Goal: Obtain resource: Download file/media

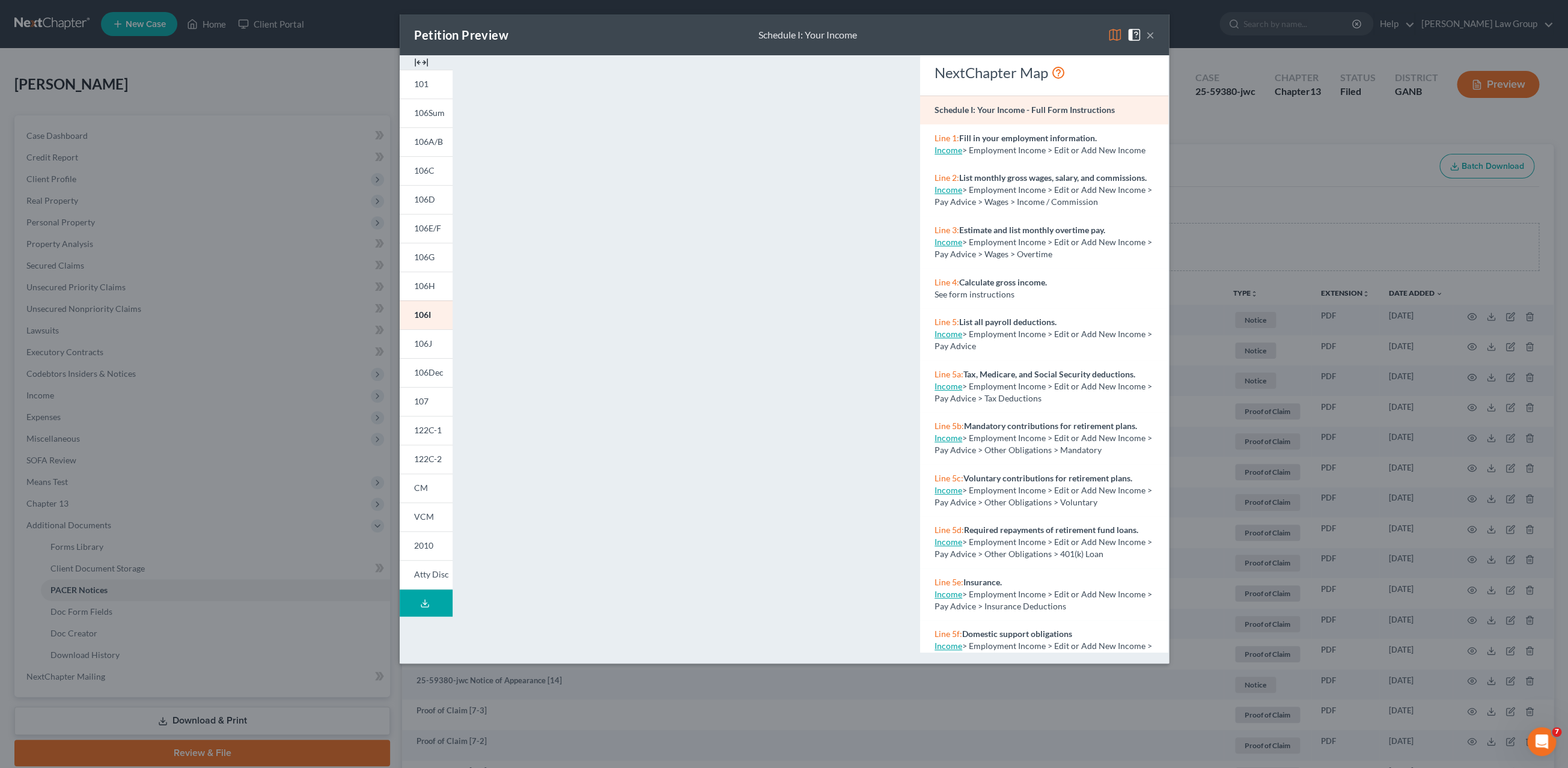
click at [1148, 36] on button "×" at bounding box center [1150, 34] width 8 height 14
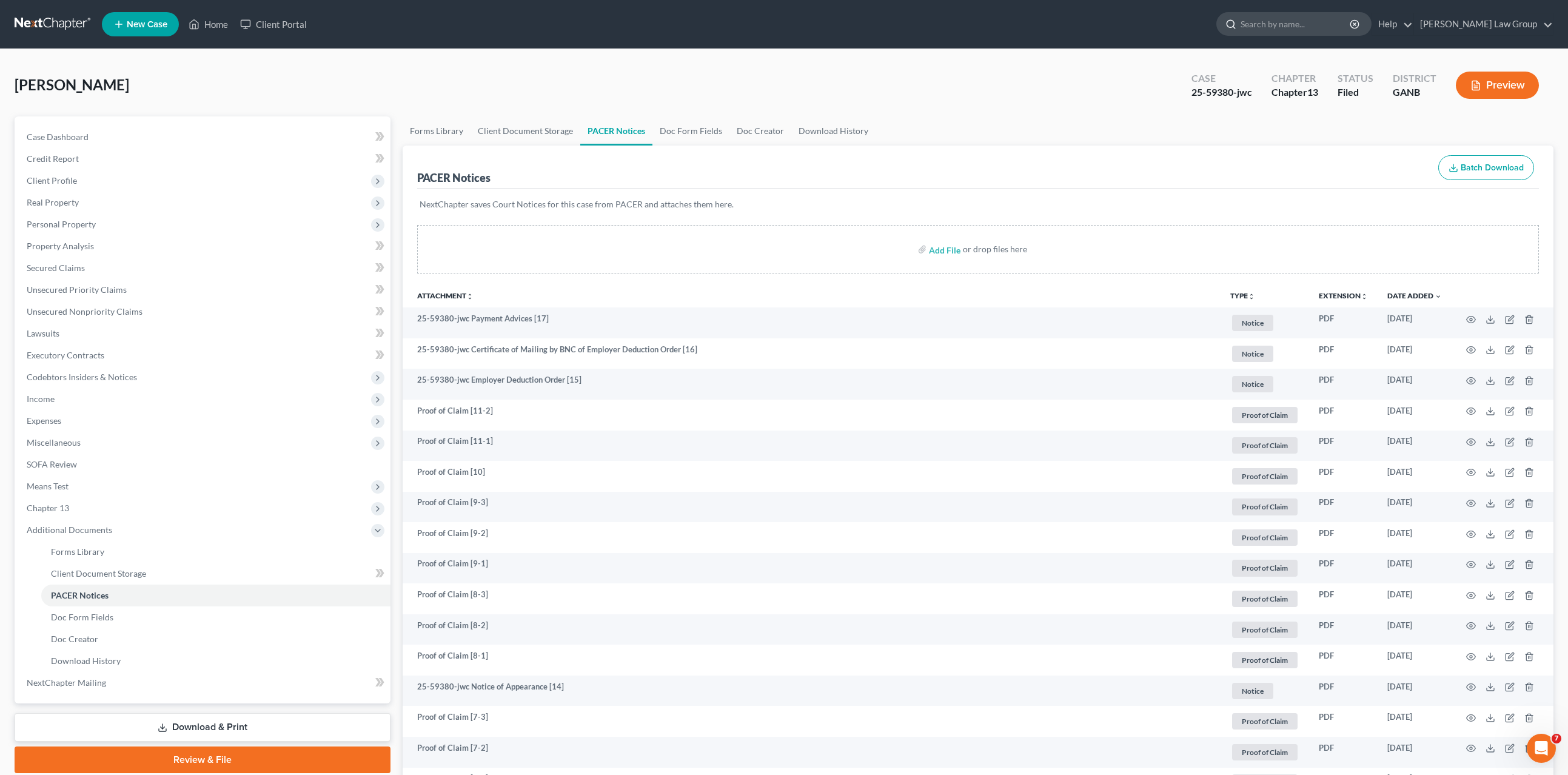
click at [1302, 31] on input "search" at bounding box center [1296, 24] width 111 height 22
type input "[PERSON_NAME]"
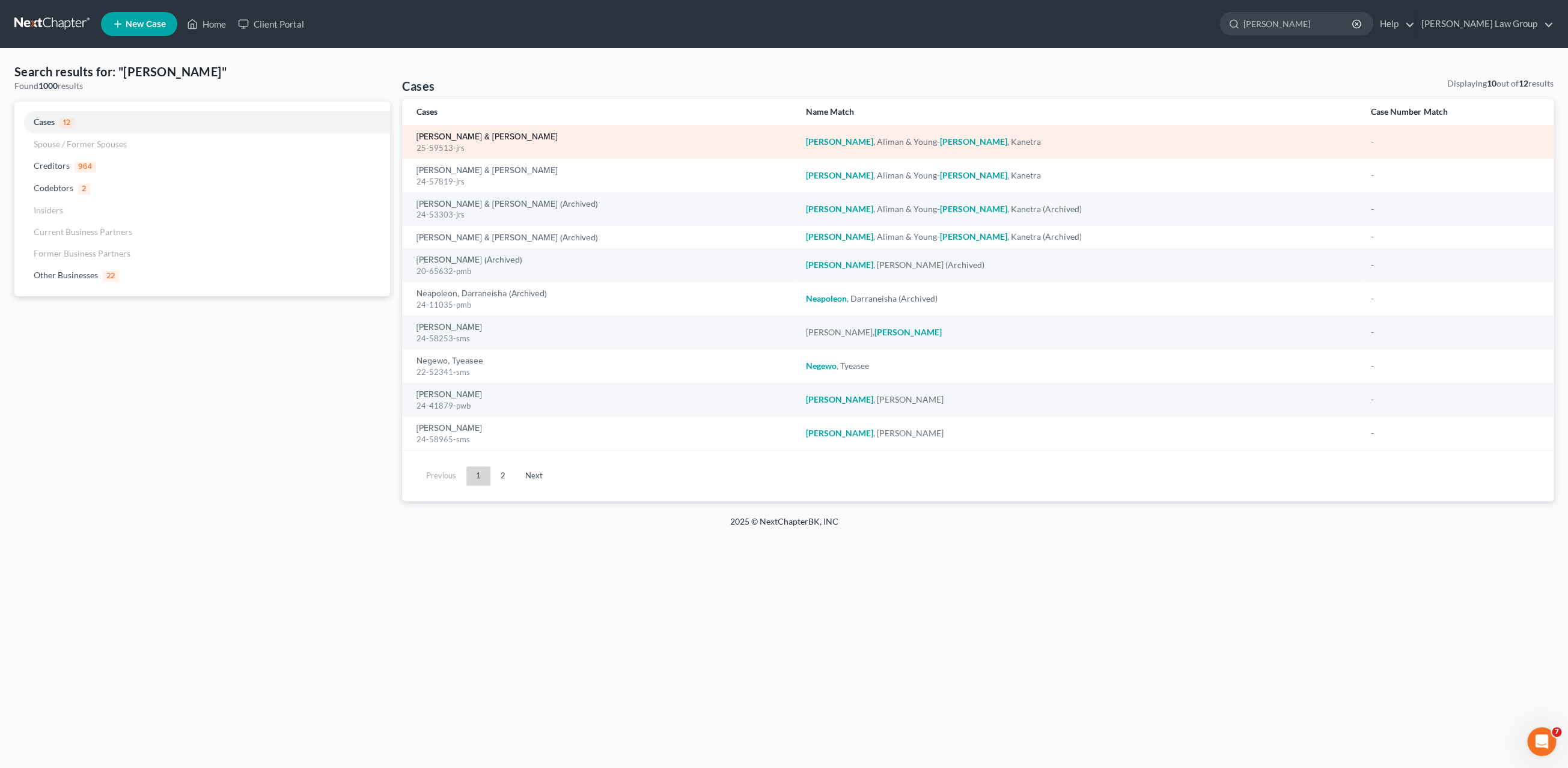
click at [535, 137] on link "[PERSON_NAME] & [PERSON_NAME]" at bounding box center [487, 137] width 141 height 8
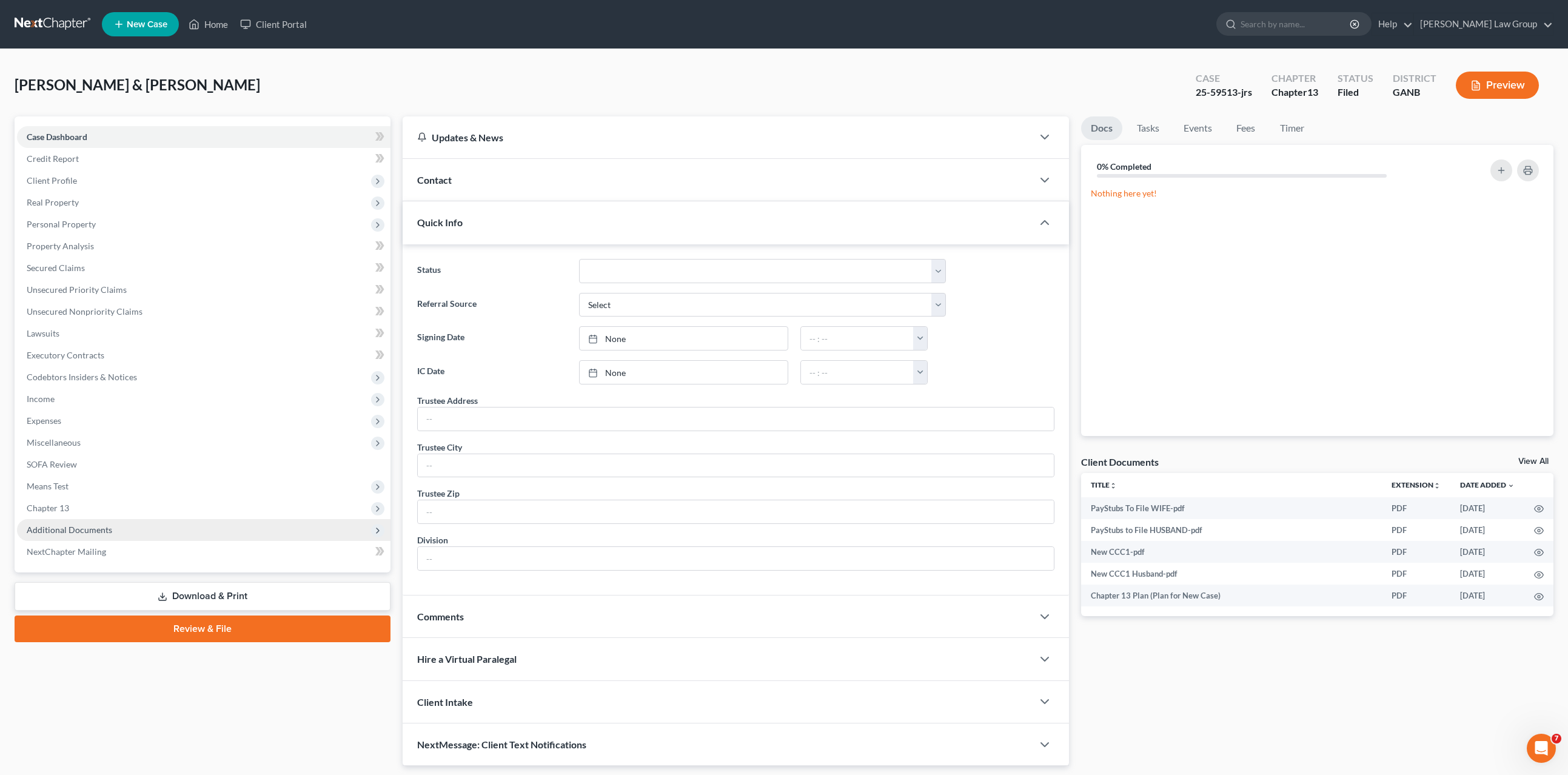
click at [56, 535] on span "Additional Documents" at bounding box center [204, 530] width 373 height 22
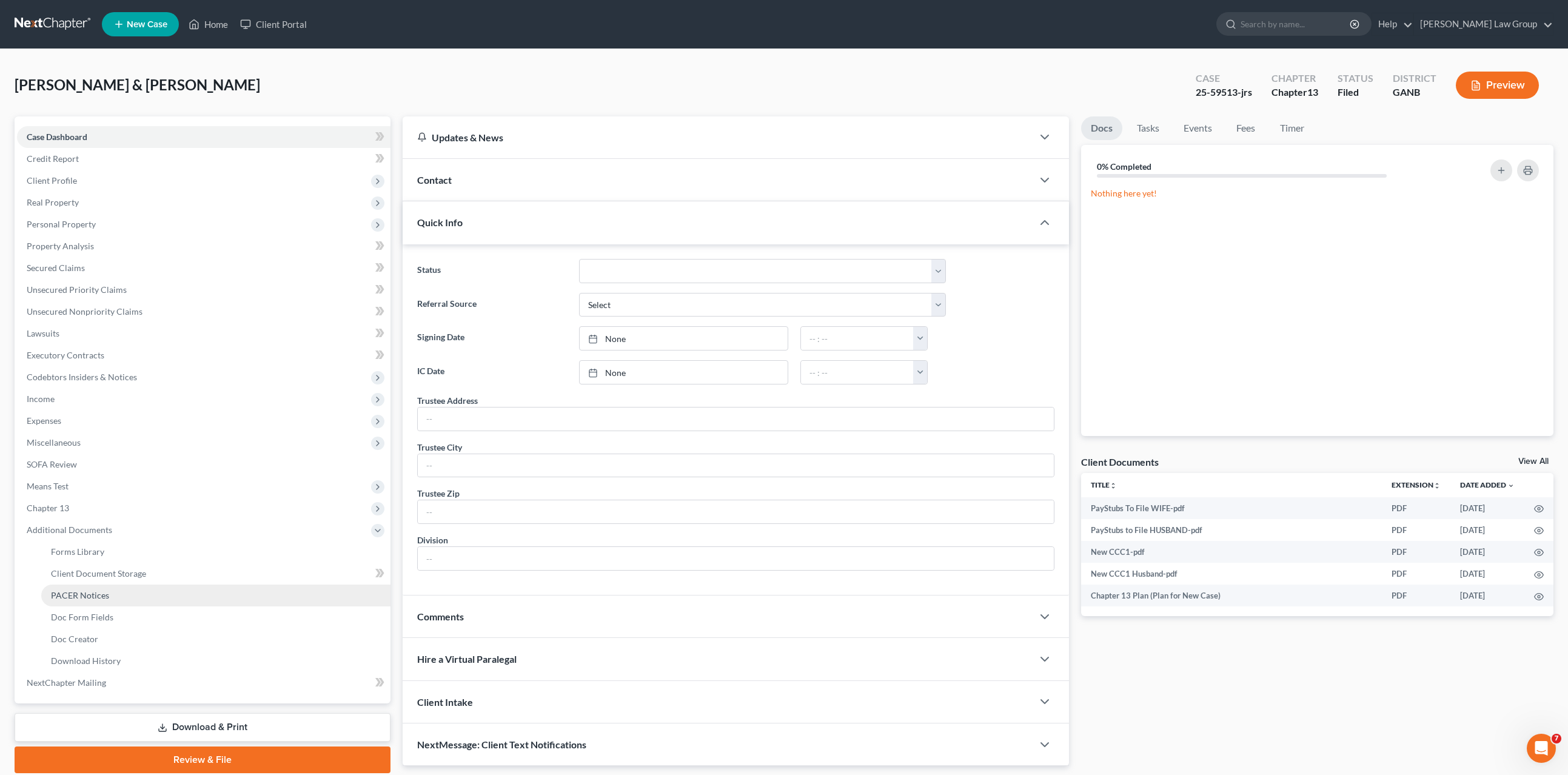
click at [163, 603] on link "PACER Notices" at bounding box center [216, 596] width 350 height 22
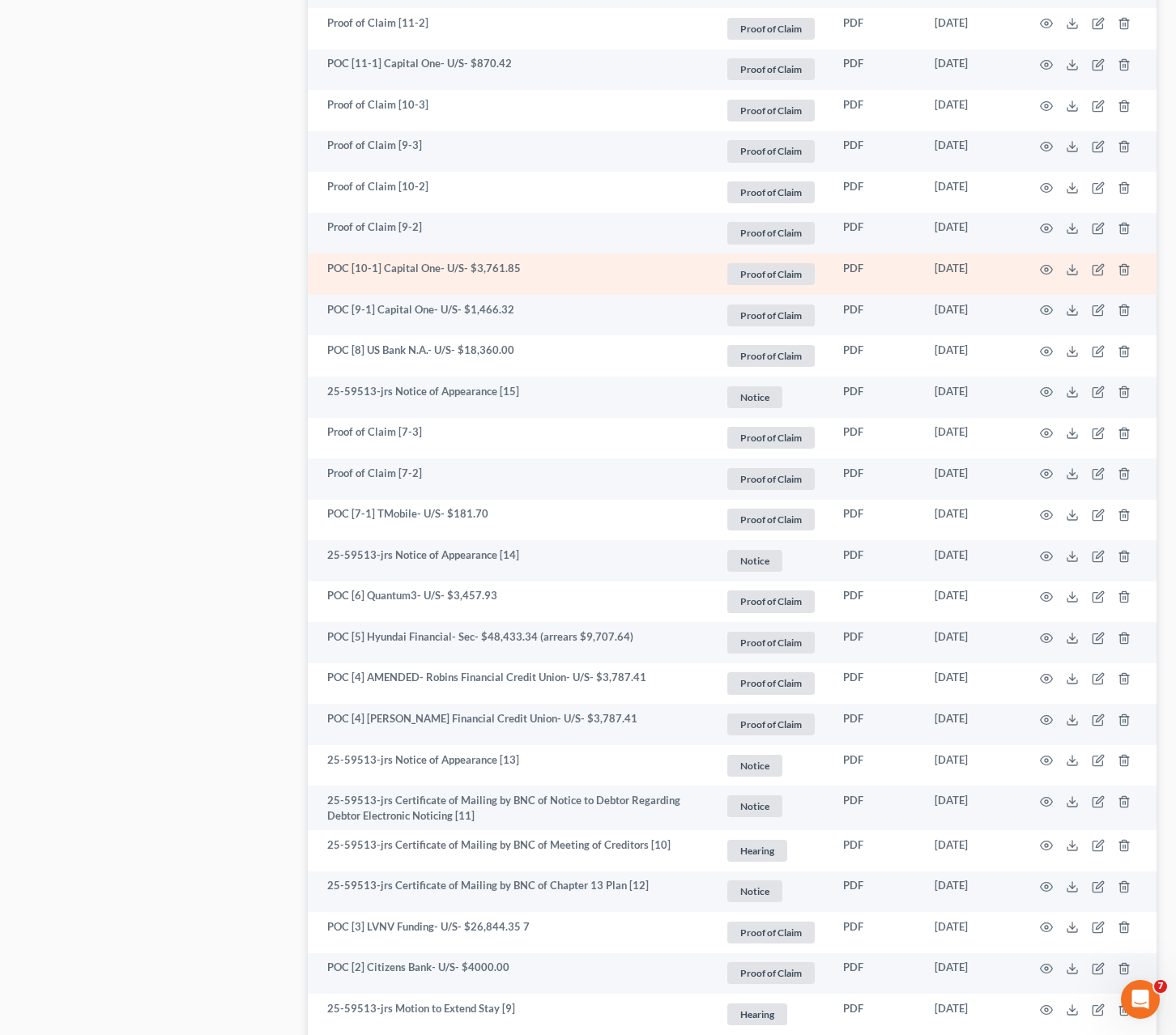
scroll to position [1947, 0]
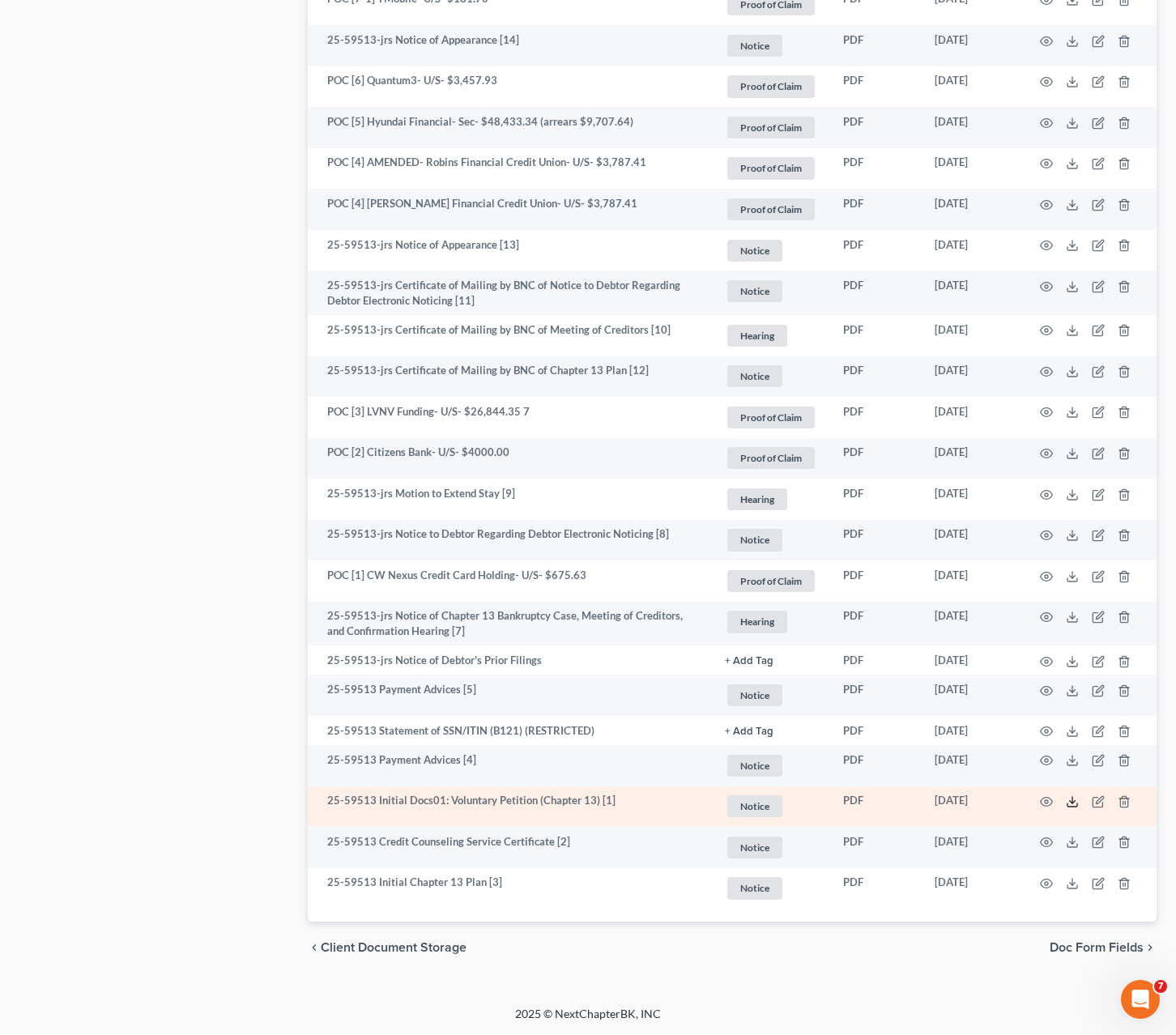
click at [1073, 806] on icon at bounding box center [1072, 802] width 13 height 13
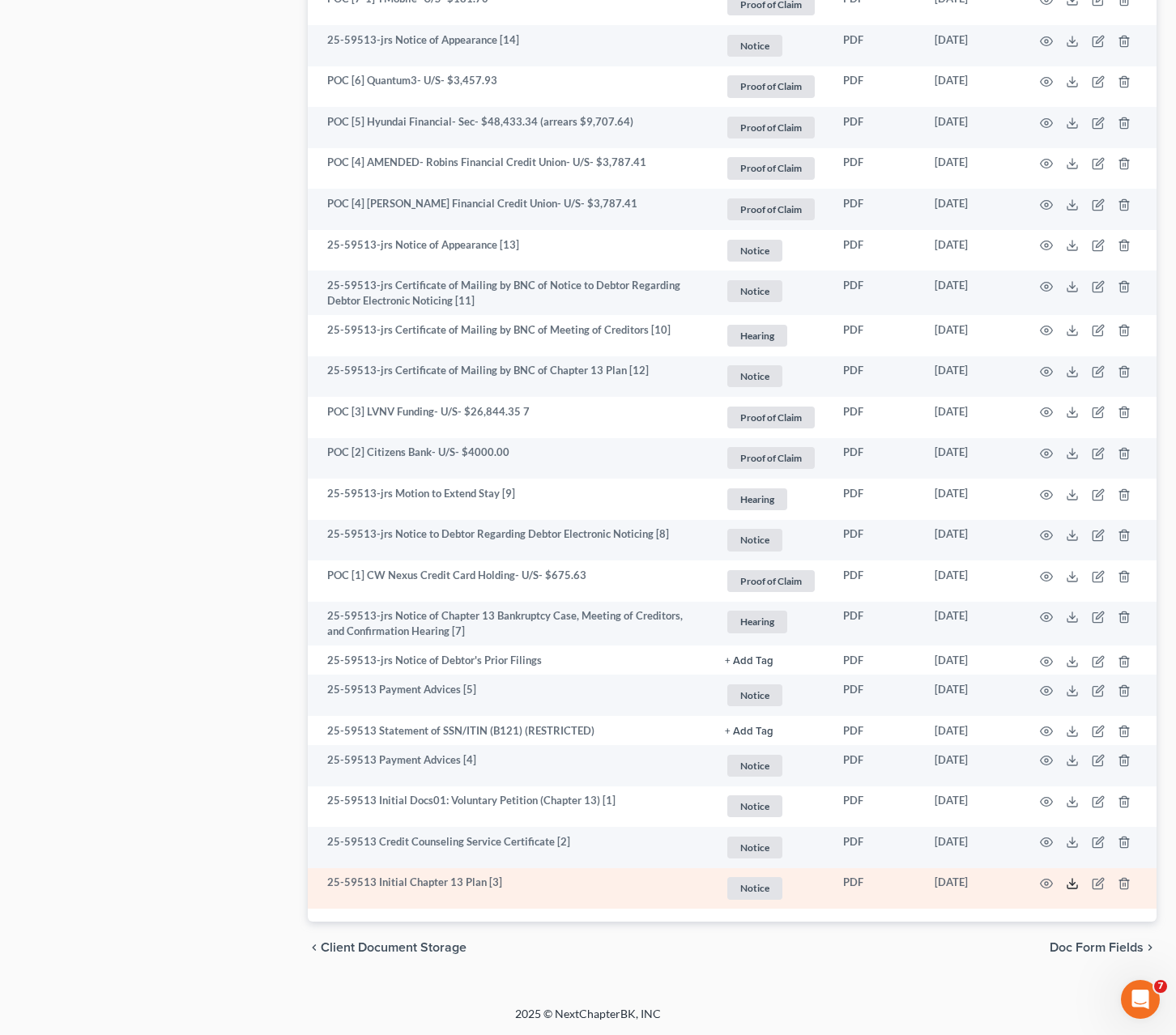
click at [1073, 888] on icon at bounding box center [1072, 884] width 13 height 13
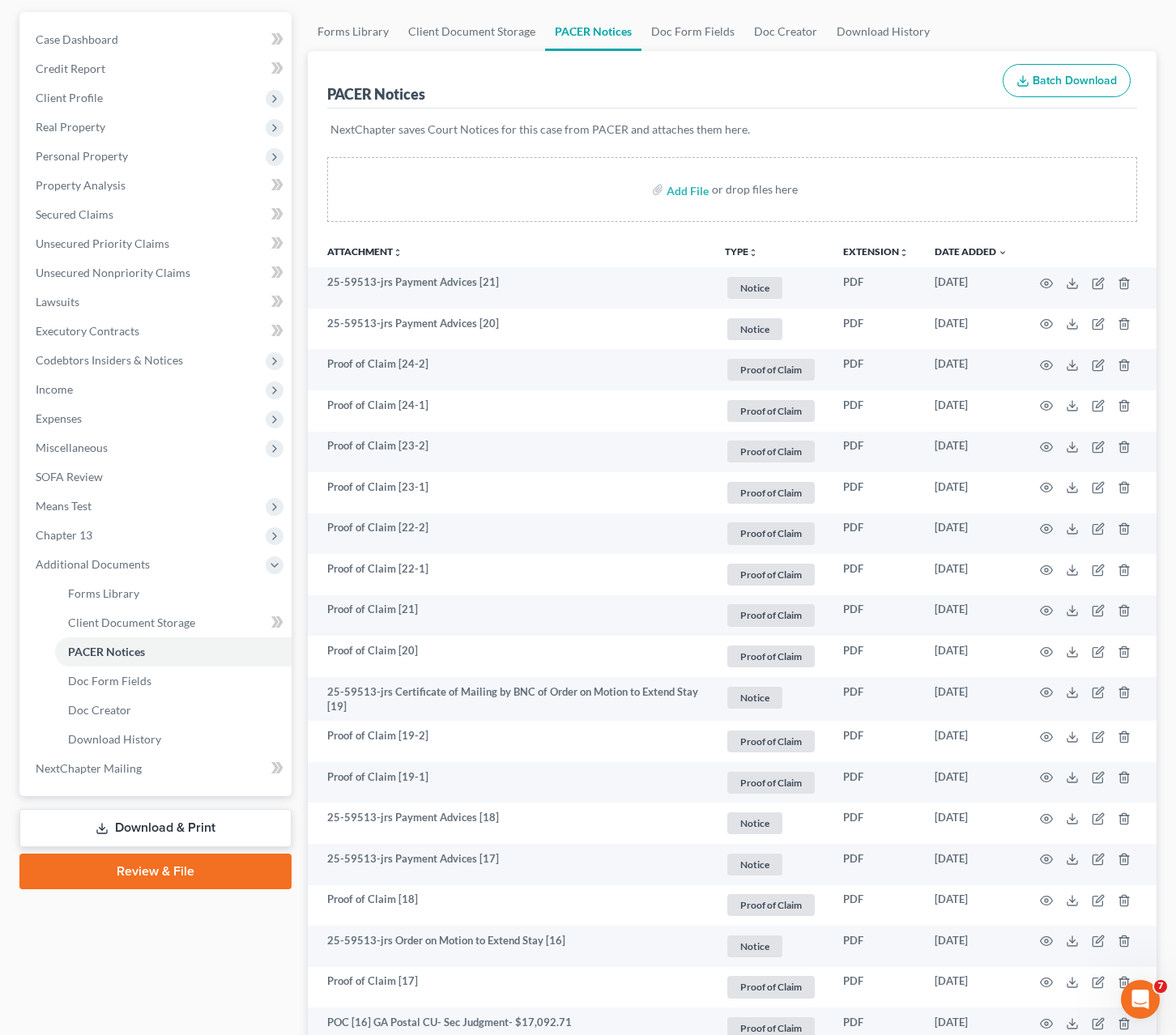
scroll to position [0, 0]
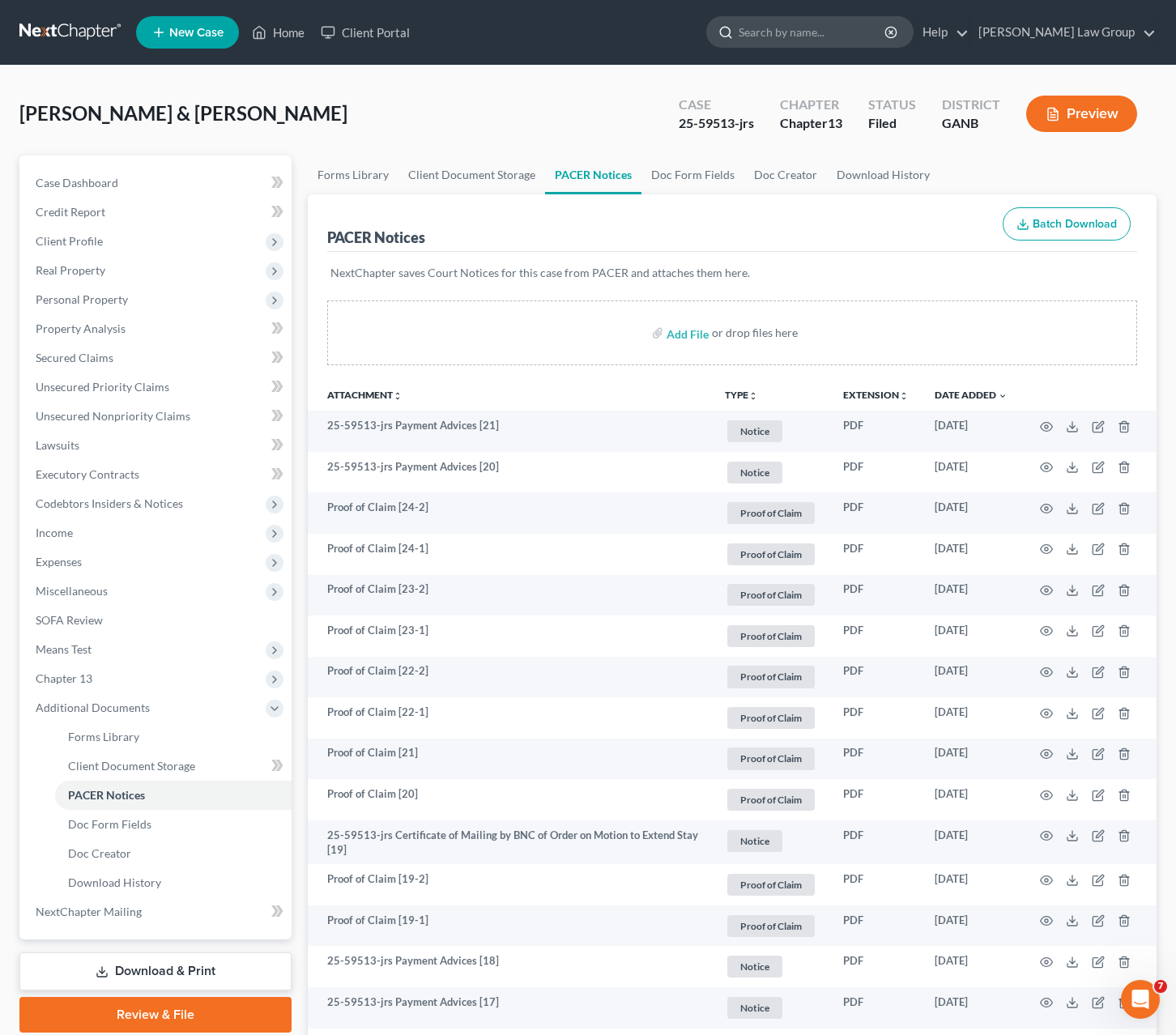
click at [838, 36] on input "search" at bounding box center [813, 32] width 148 height 30
type input "[PERSON_NAME]"
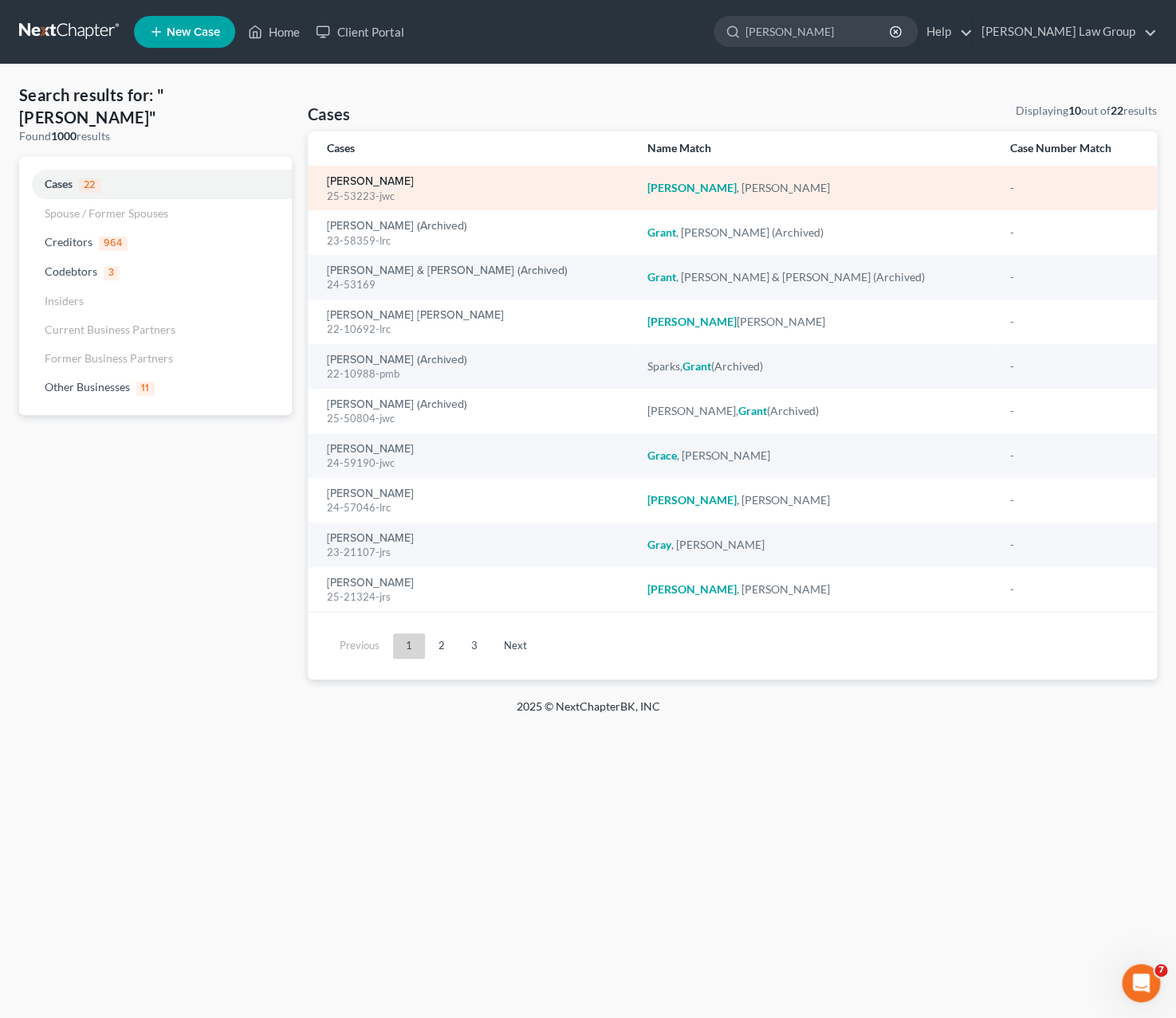
click at [399, 181] on link "[PERSON_NAME]" at bounding box center [370, 182] width 87 height 11
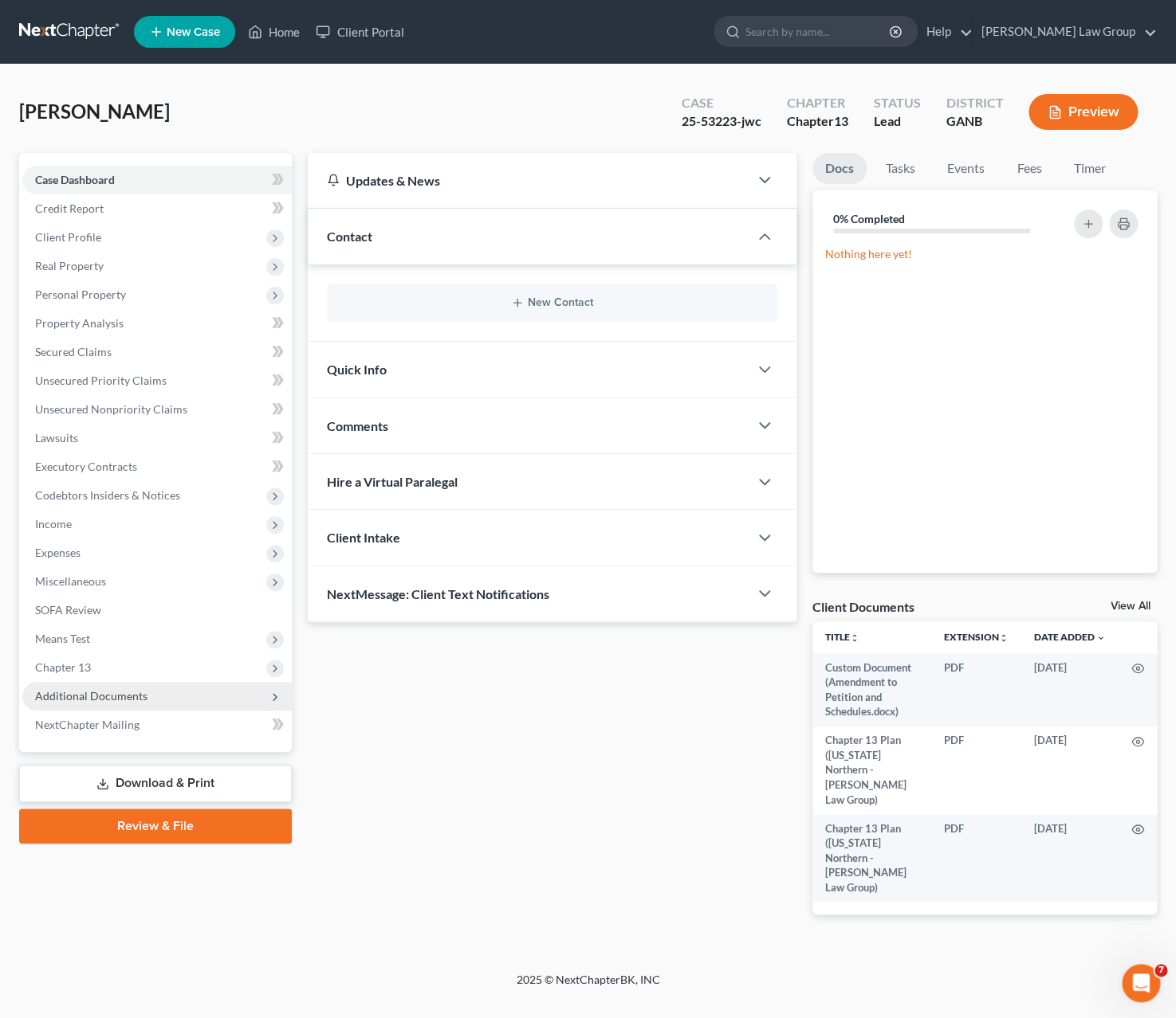
click at [152, 696] on span "Additional Documents" at bounding box center [157, 697] width 270 height 29
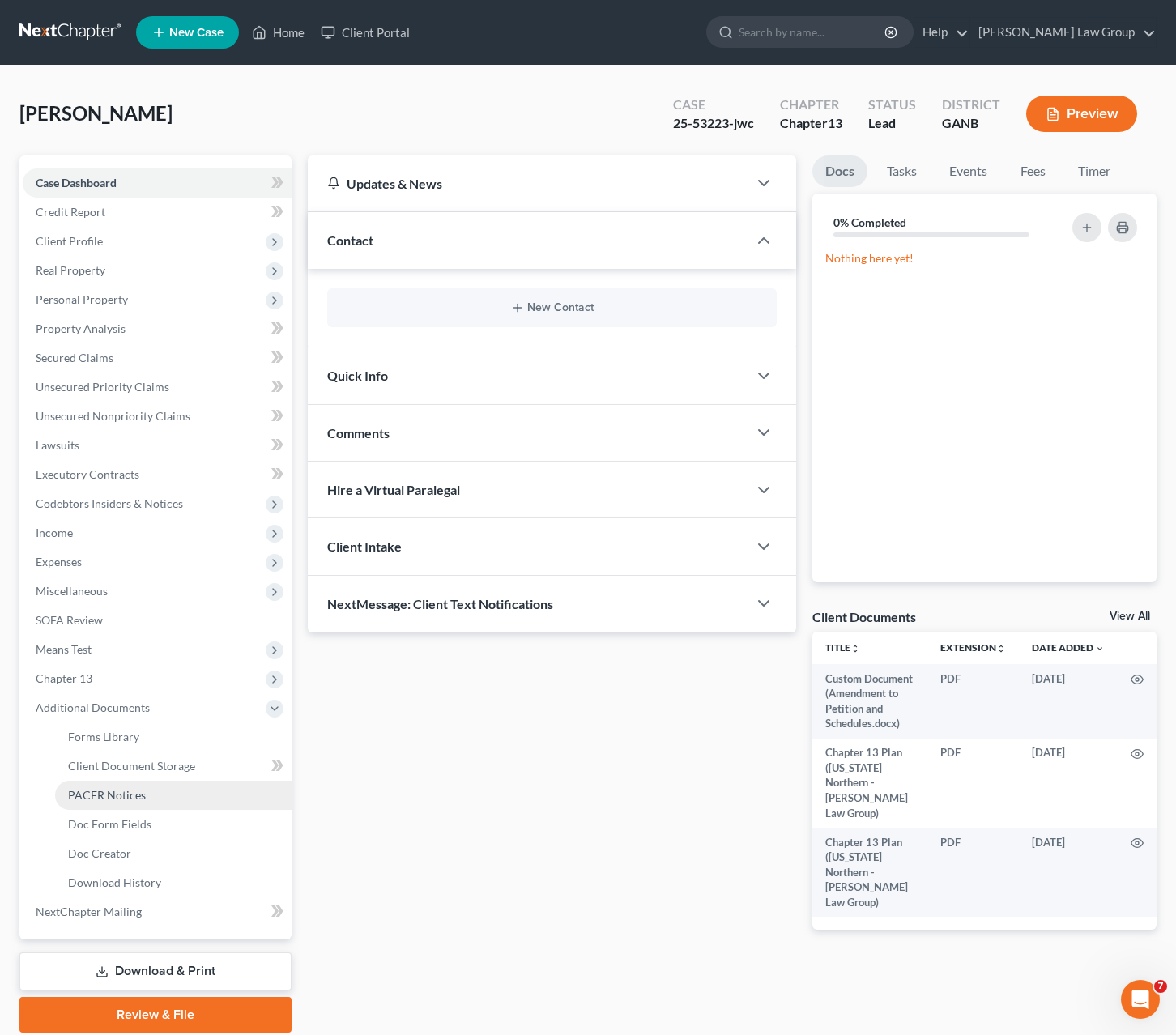
click at [155, 805] on link "PACER Notices" at bounding box center [174, 796] width 237 height 29
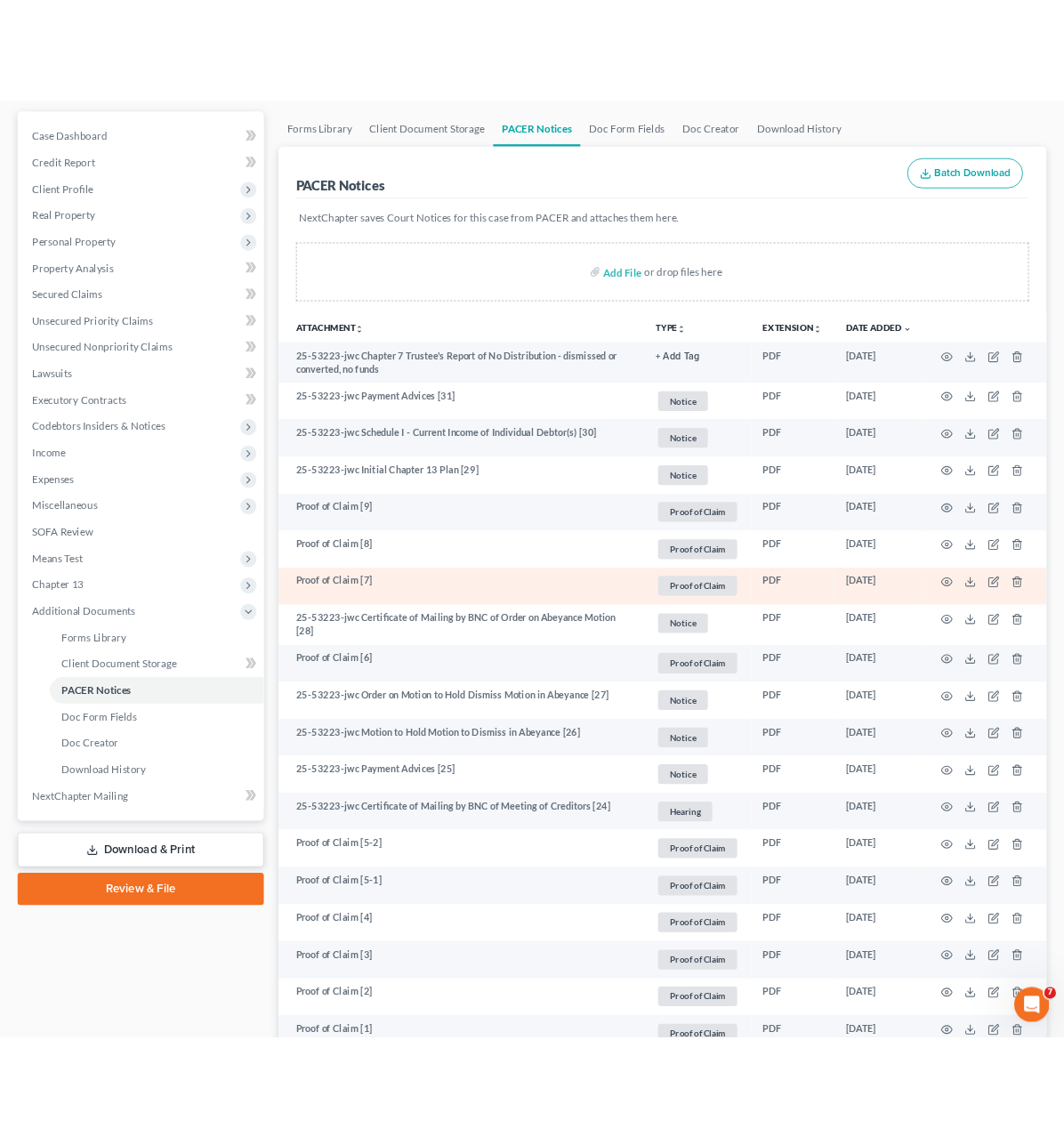
scroll to position [155, 0]
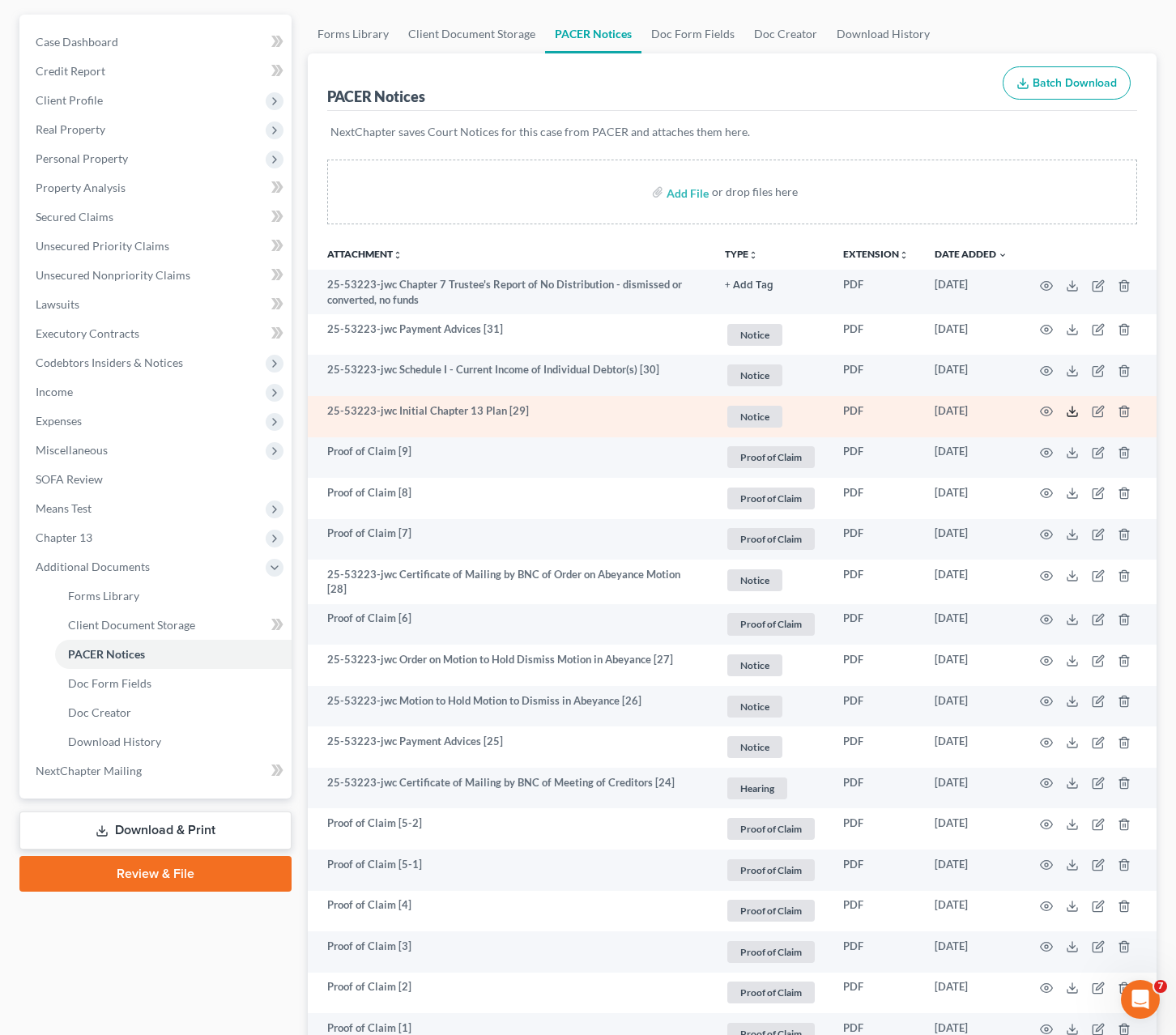
click at [1070, 416] on icon at bounding box center [1072, 411] width 13 height 13
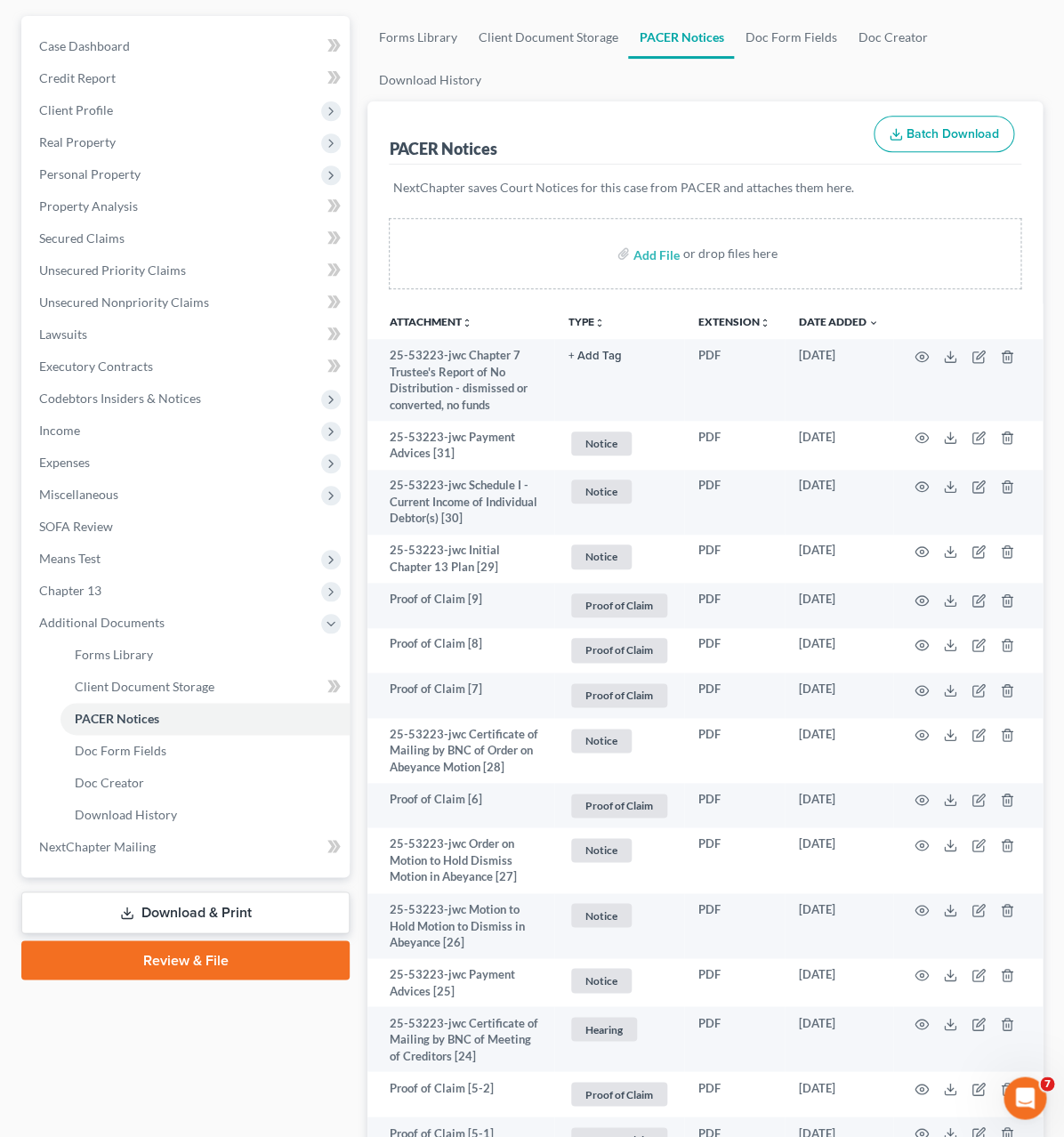
click at [585, 317] on button "TYPE unfold_more" at bounding box center [587, 323] width 36 height 12
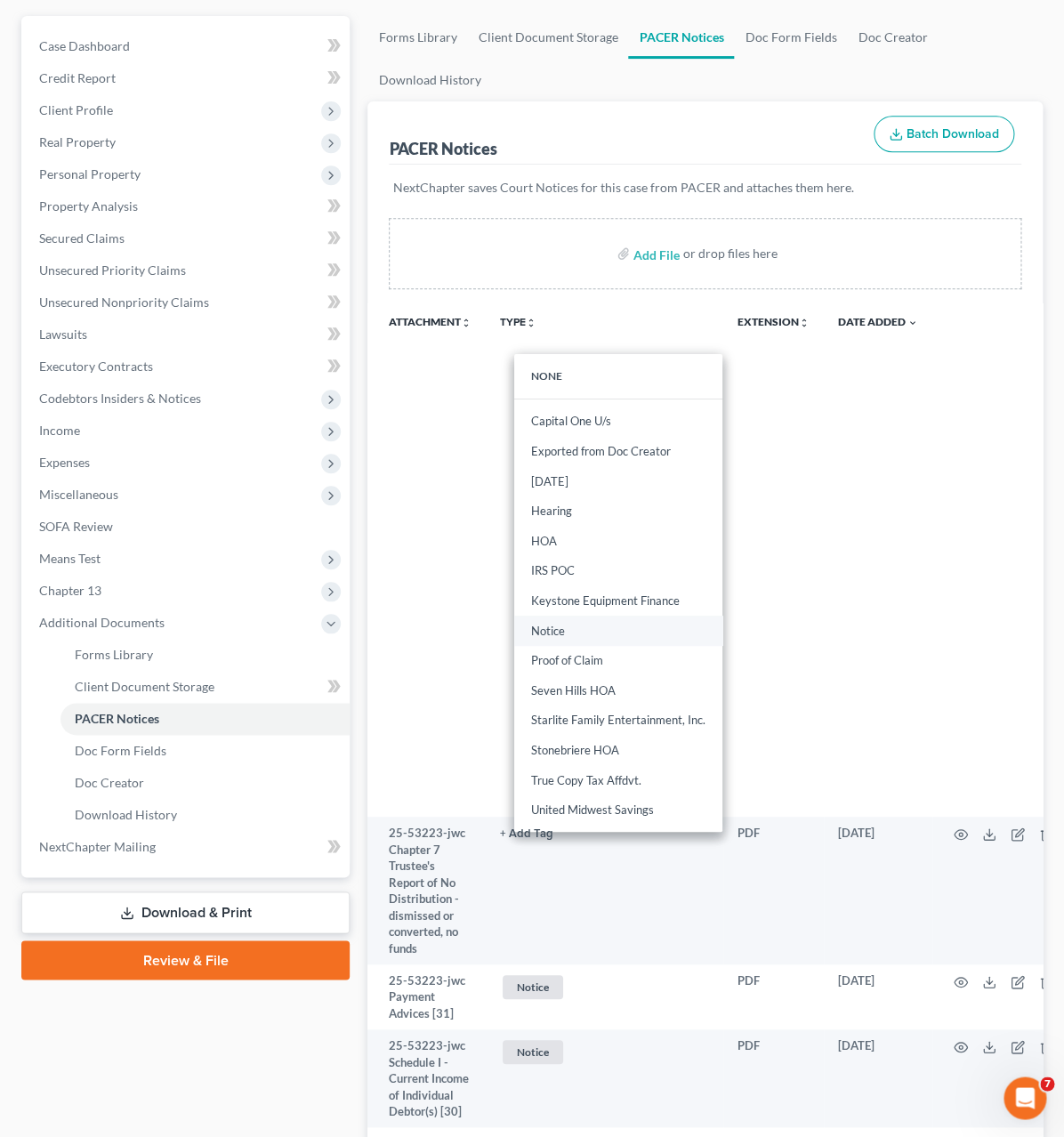
click at [661, 616] on link "Notice" at bounding box center [618, 631] width 208 height 30
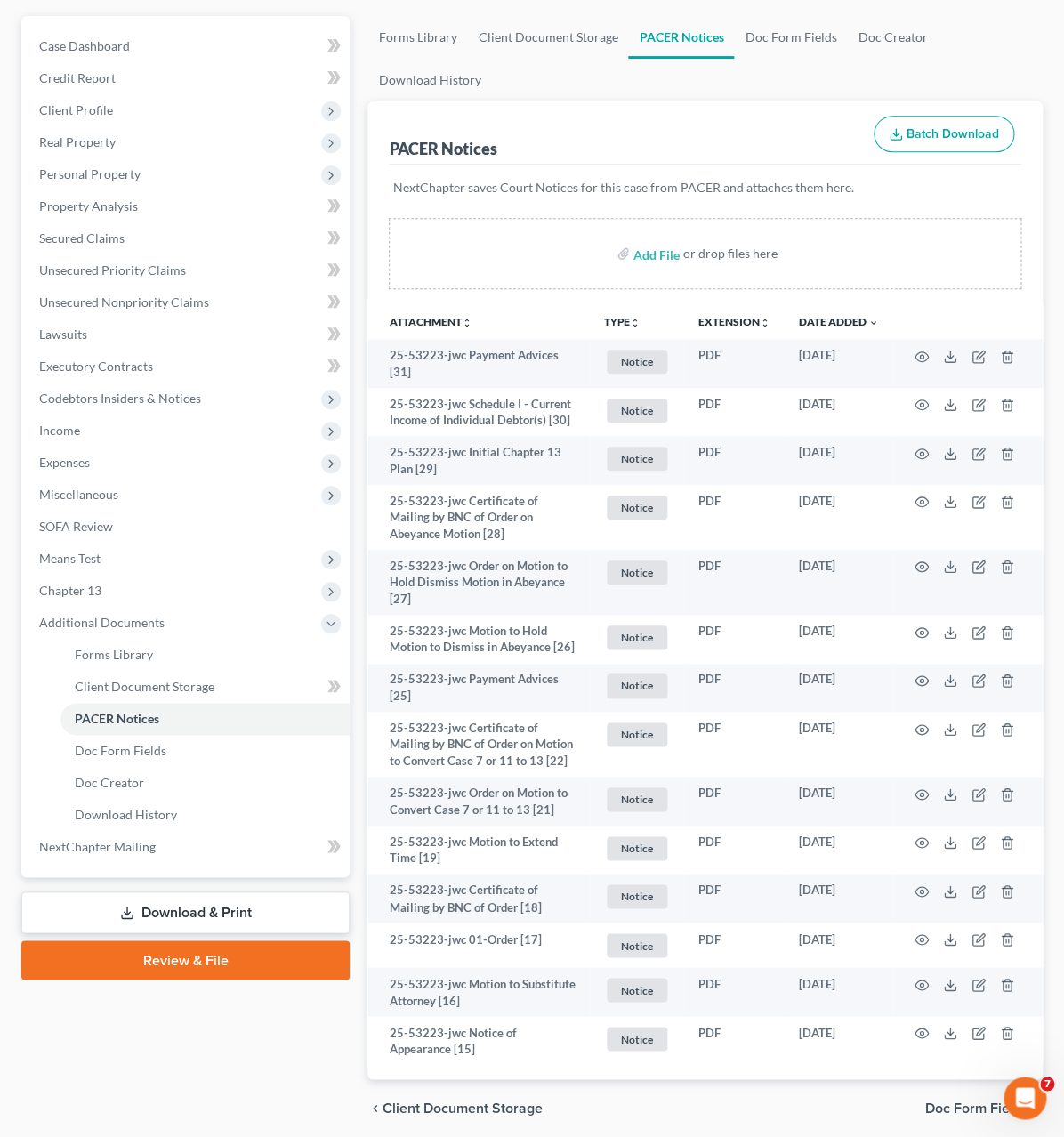
scroll to position [108, 0]
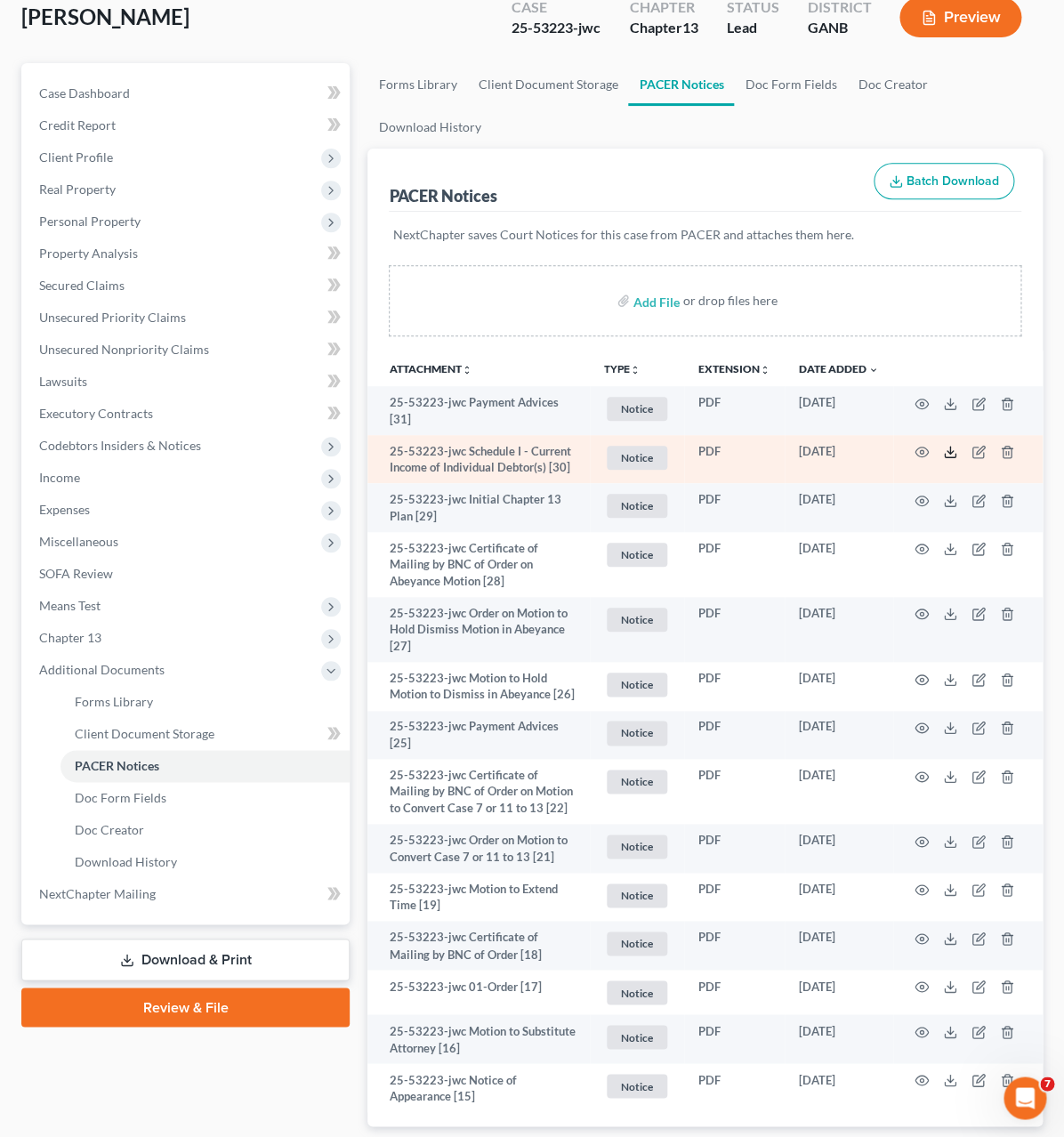
click at [950, 445] on icon at bounding box center [950, 452] width 14 height 14
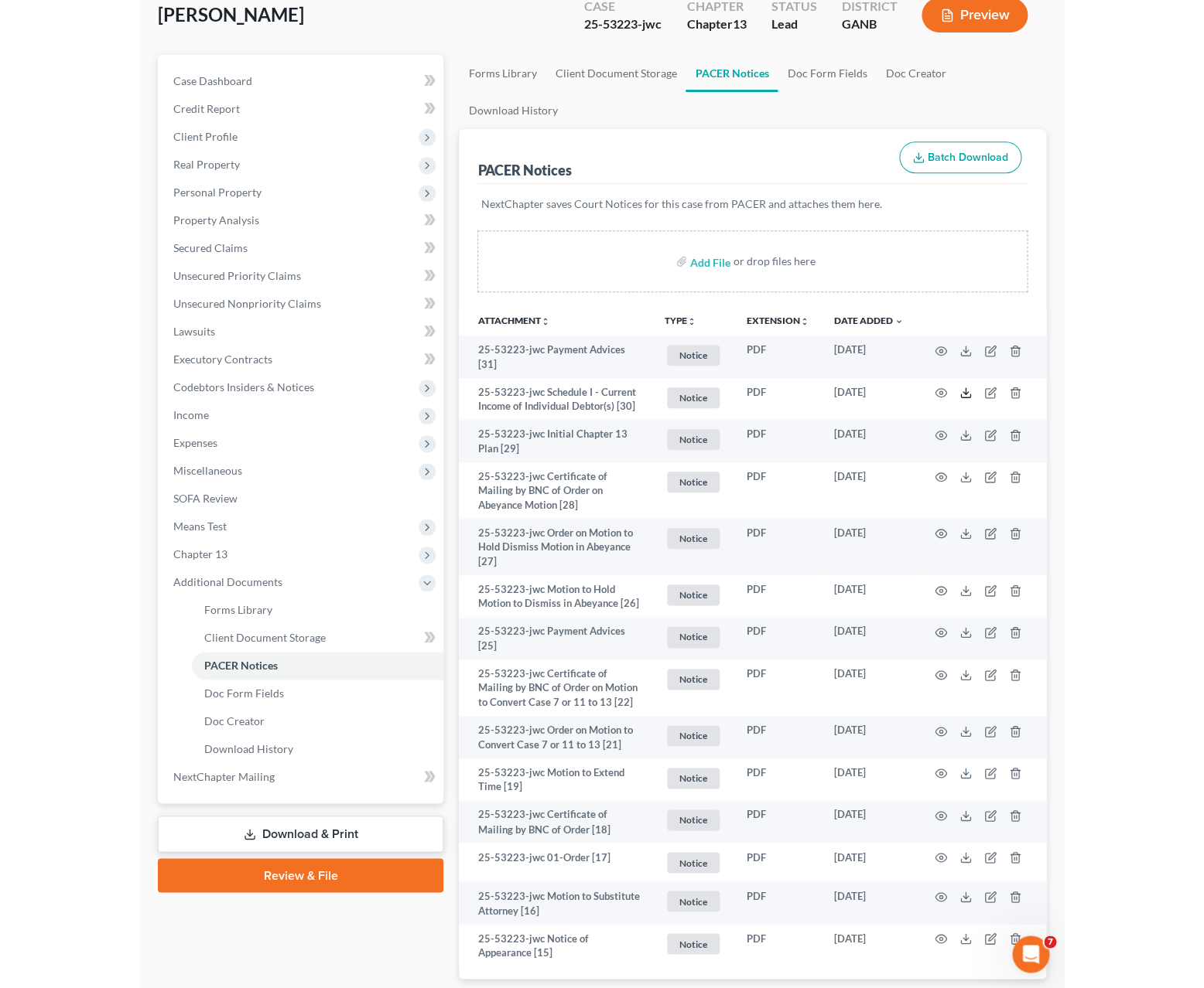
scroll to position [73, 0]
